Goal: Information Seeking & Learning: Find specific fact

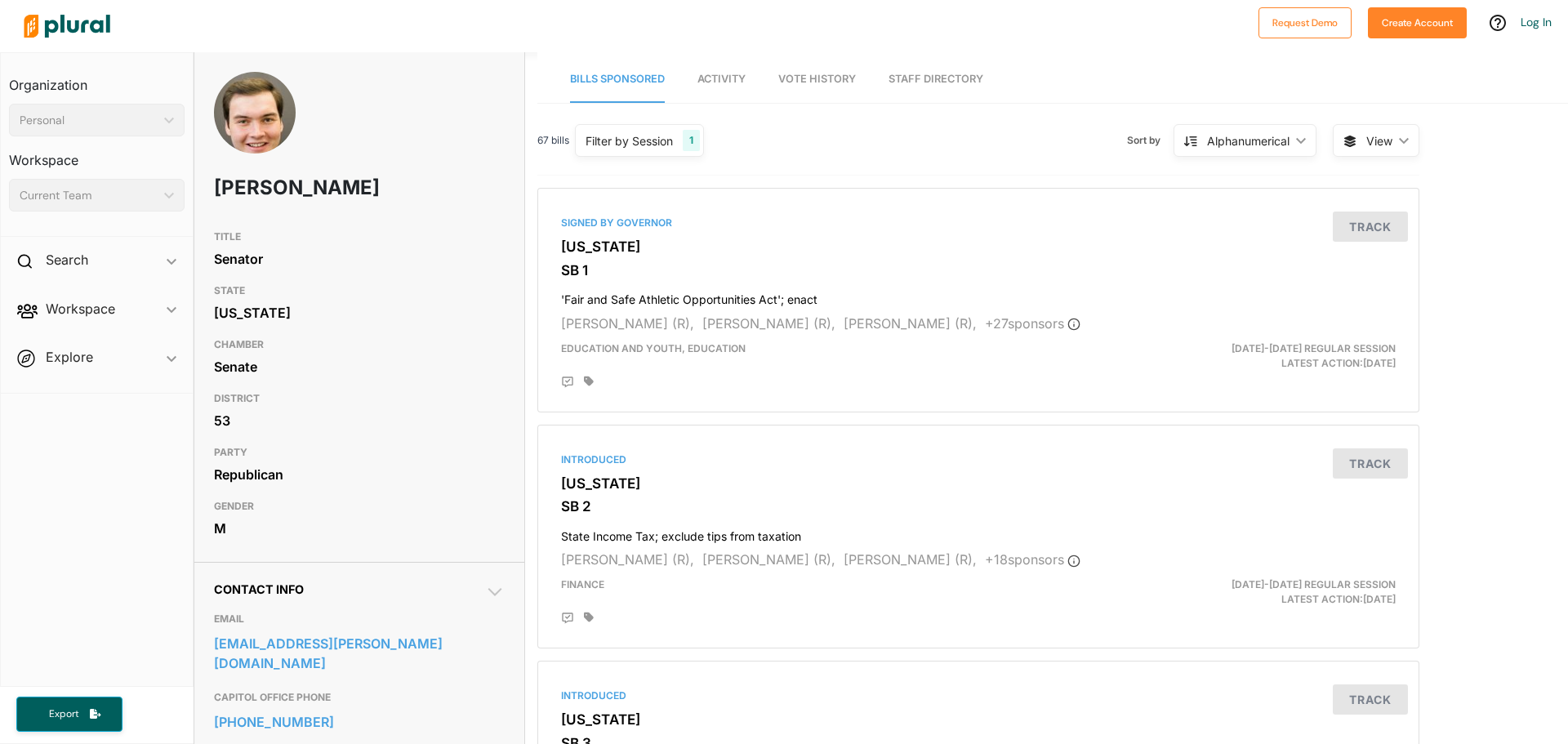
scroll to position [245, 0]
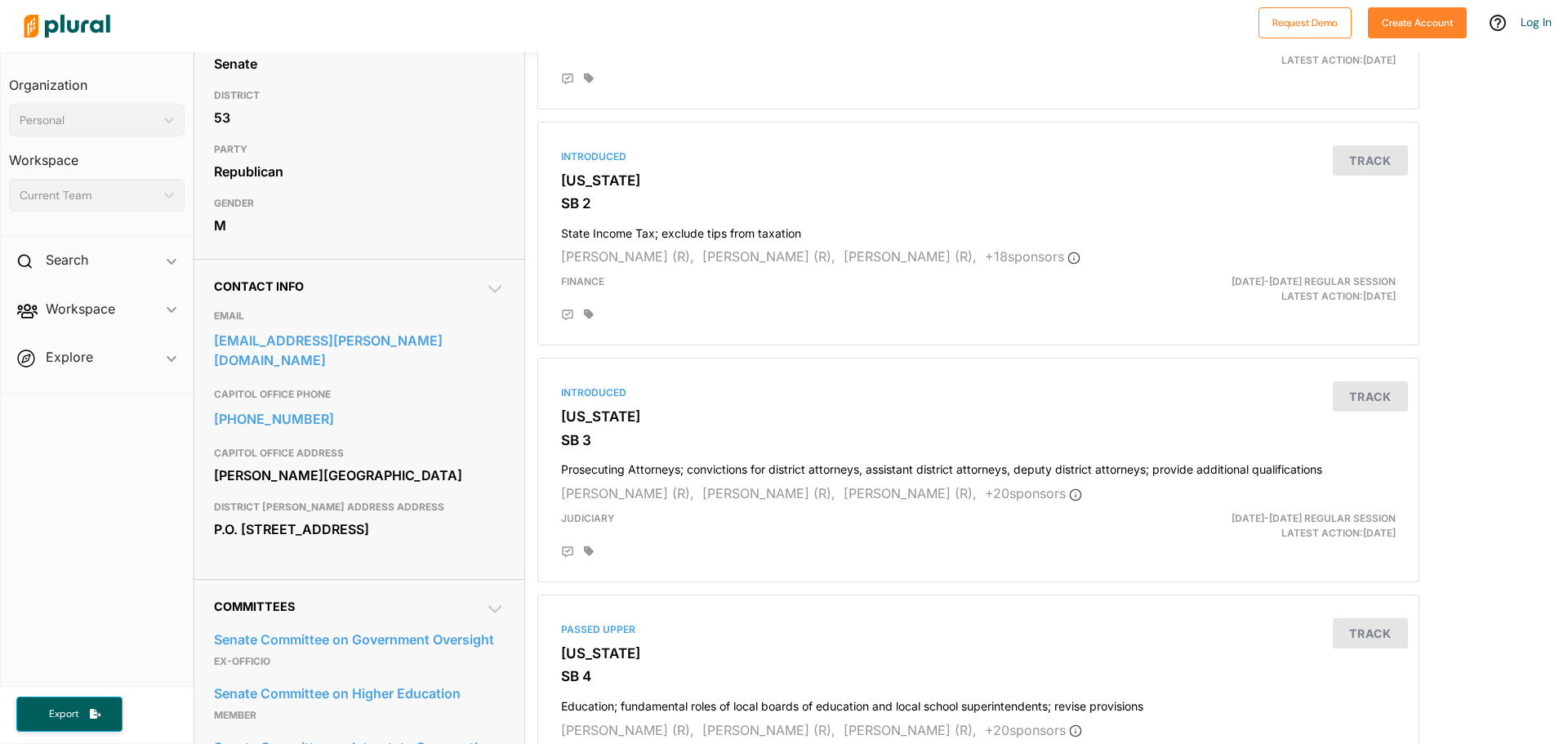
scroll to position [327, 0]
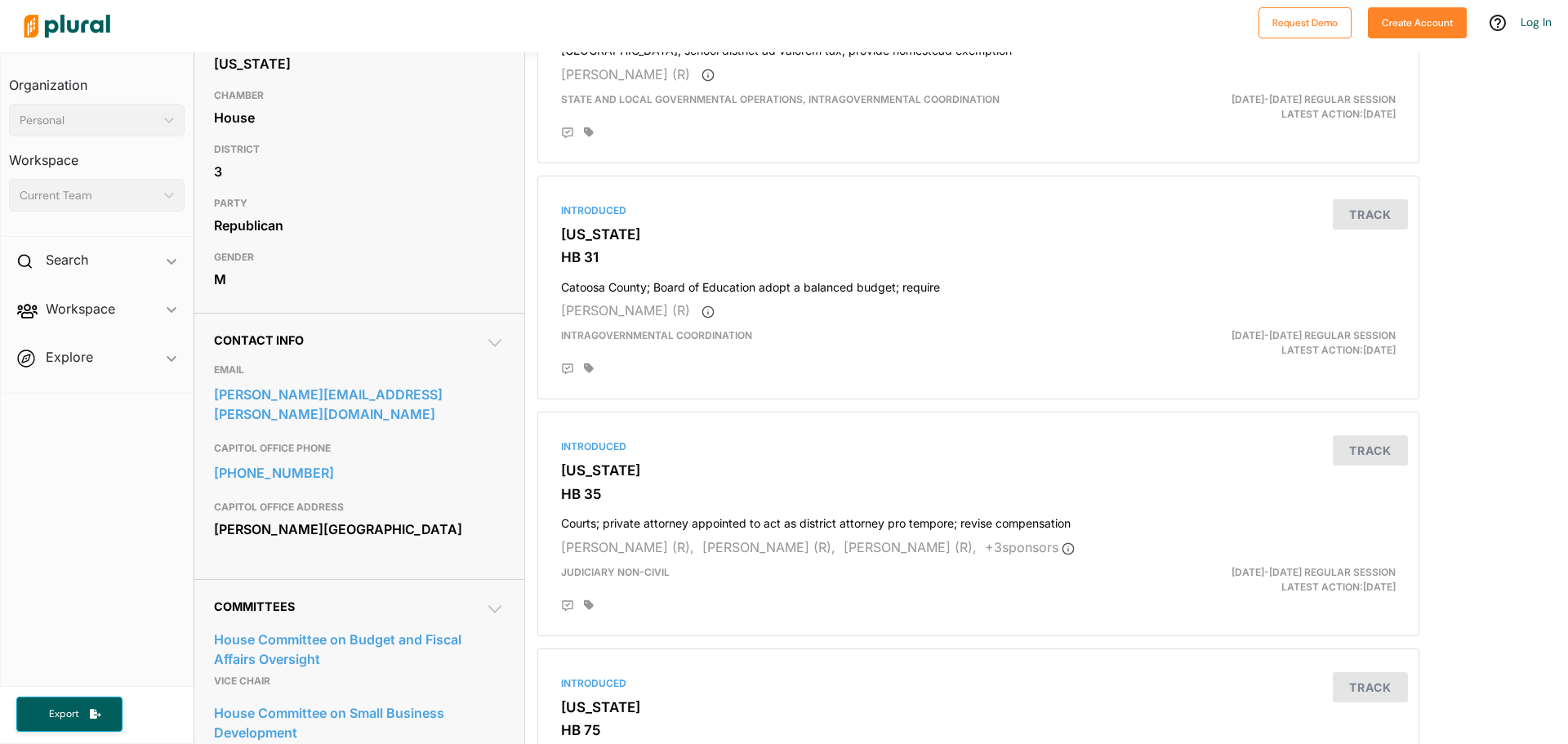
scroll to position [245, 0]
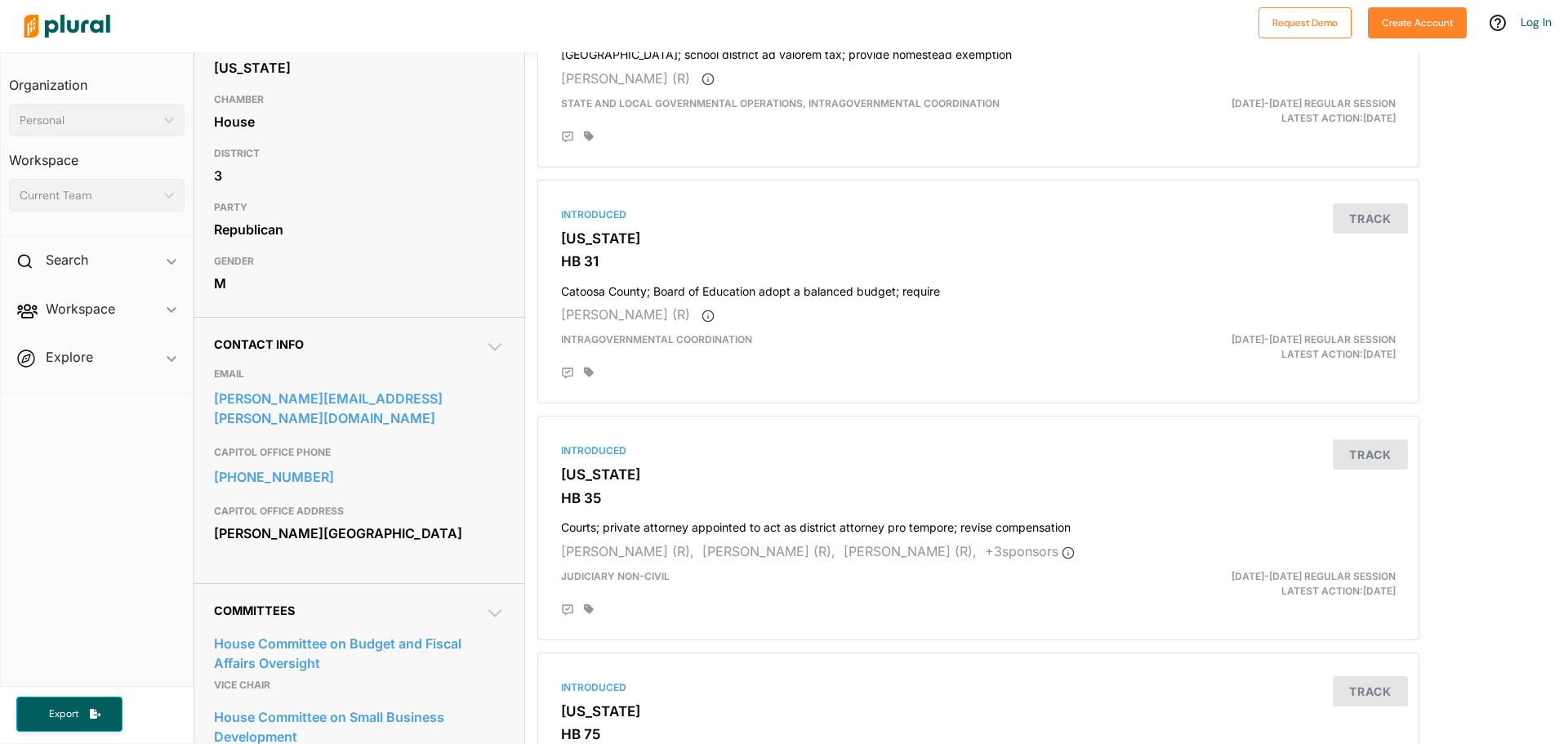
click at [495, 348] on icon at bounding box center [495, 347] width 20 height 20
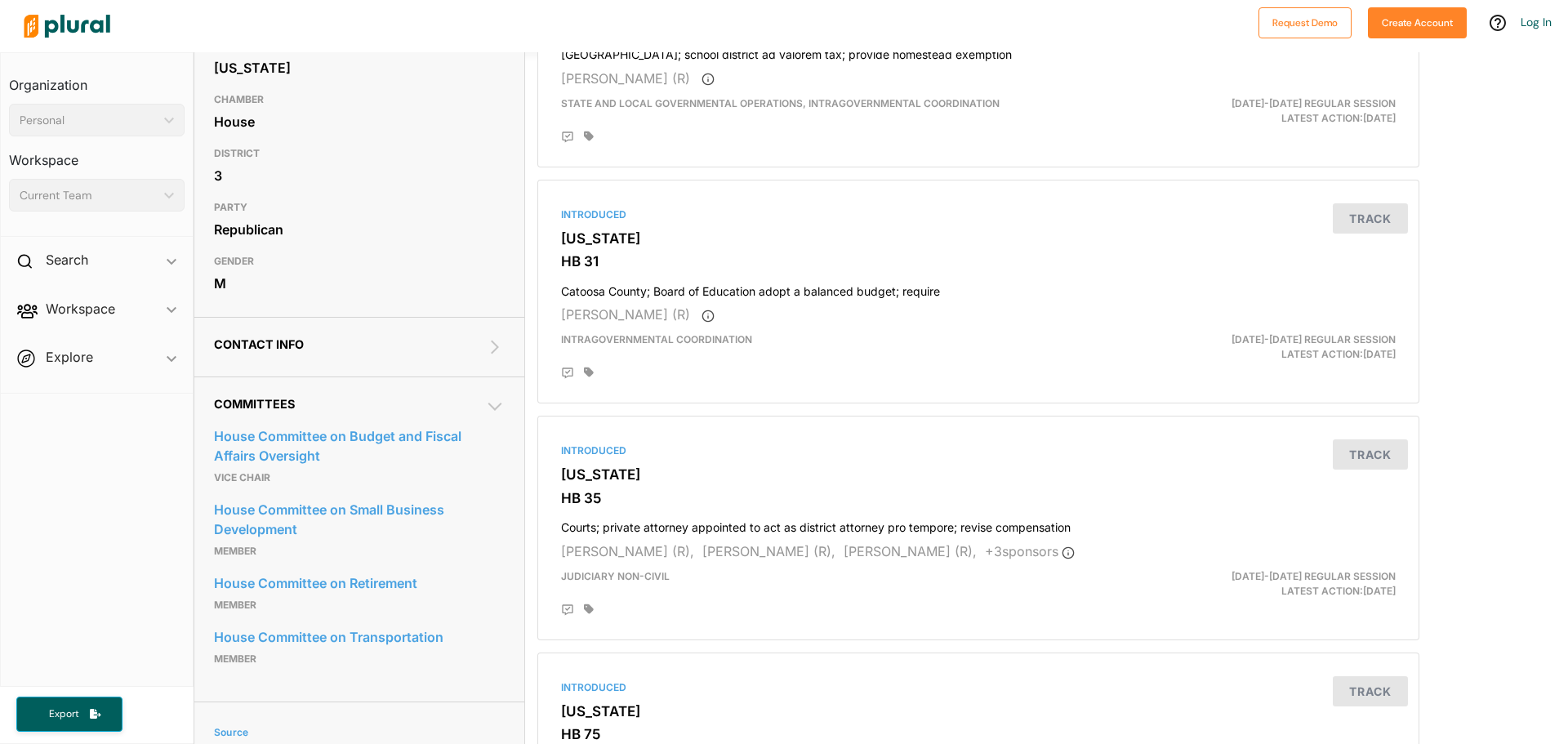
click at [495, 348] on icon at bounding box center [495, 347] width 20 height 20
